Goal: Task Accomplishment & Management: Manage account settings

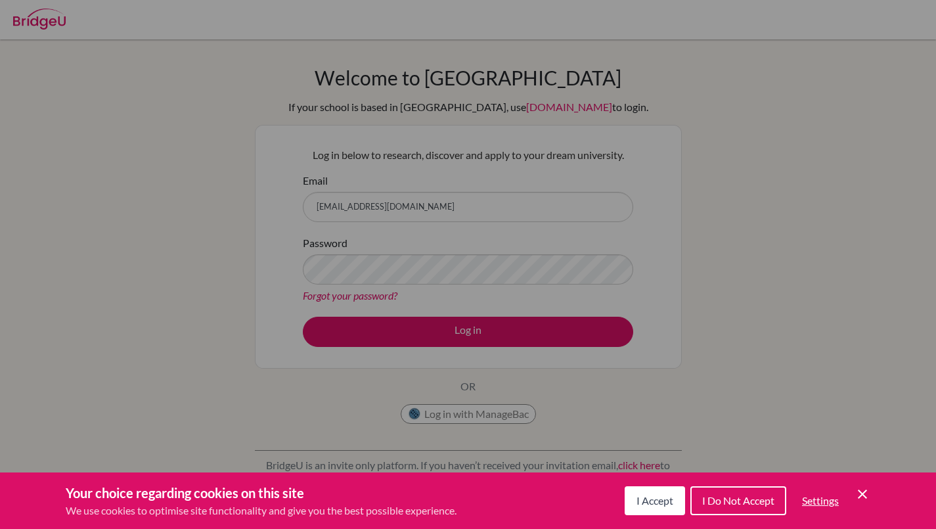
click at [650, 493] on button "I Accept" at bounding box center [655, 500] width 60 height 29
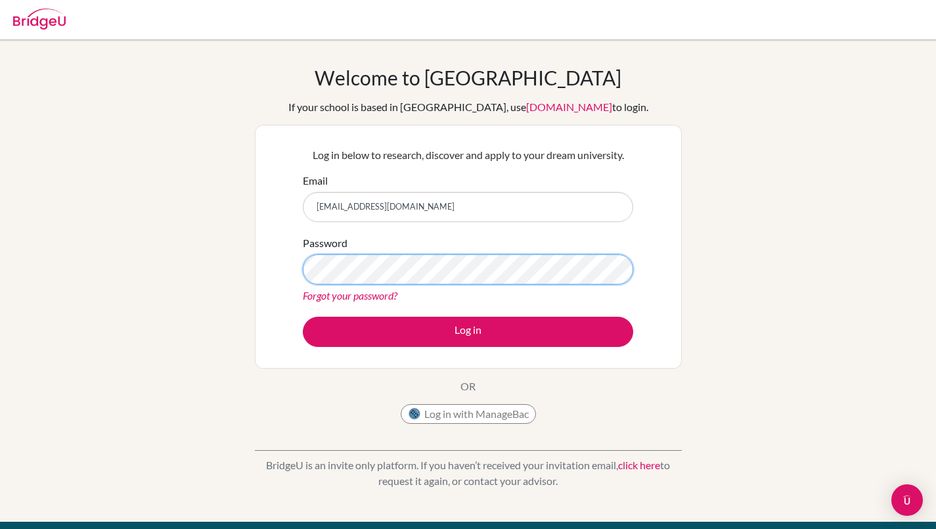
click at [303, 317] on button "Log in" at bounding box center [468, 332] width 331 height 30
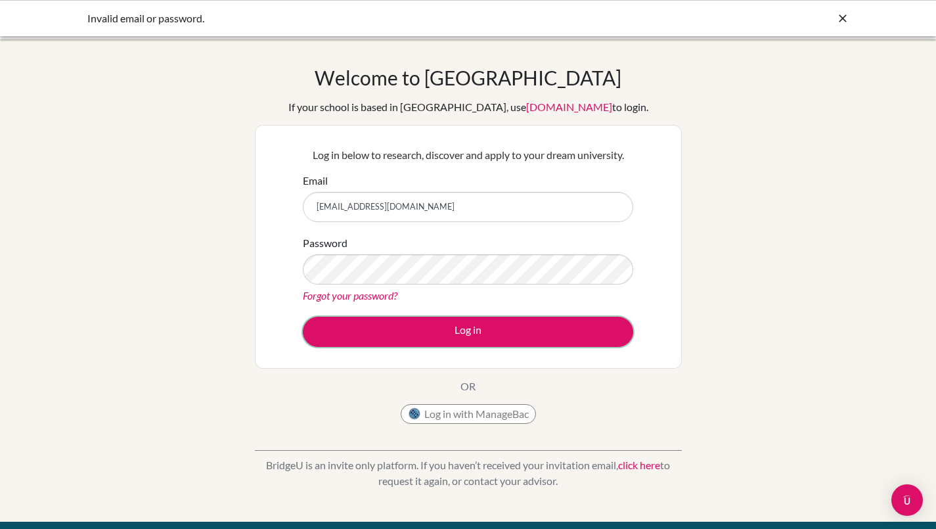
click at [461, 338] on button "Log in" at bounding box center [468, 332] width 331 height 30
click at [303, 317] on button "Log in" at bounding box center [468, 332] width 331 height 30
